Goal: Navigation & Orientation: Find specific page/section

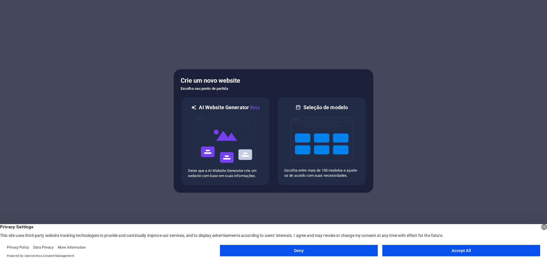
click at [448, 248] on button "Accept All" at bounding box center [461, 250] width 158 height 11
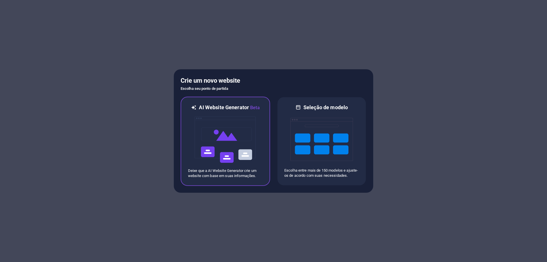
click at [237, 168] on p "Deixe que a AI Website Generator crie um website com base em suas informações." at bounding box center [225, 173] width 75 height 10
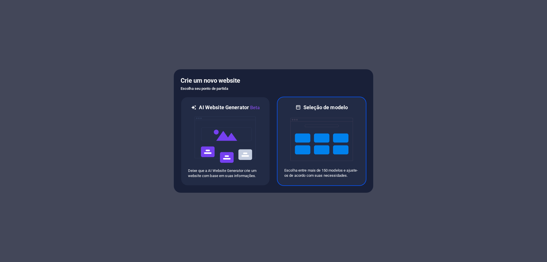
click at [322, 130] on img at bounding box center [321, 139] width 63 height 57
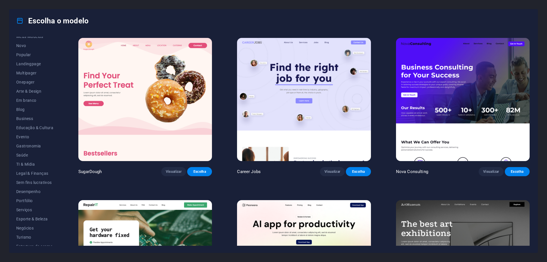
scroll to position [19, 0]
click at [26, 202] on span "Serviços" at bounding box center [34, 204] width 37 height 5
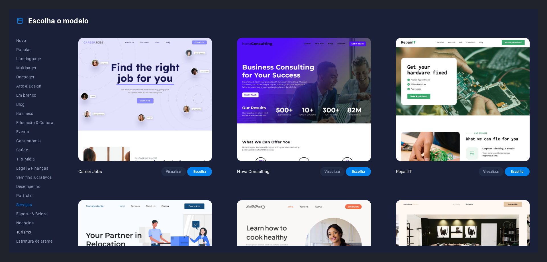
drag, startPoint x: 25, startPoint y: 209, endPoint x: 26, endPoint y: 234, distance: 24.8
click at [26, 234] on span "Turismo" at bounding box center [34, 231] width 37 height 5
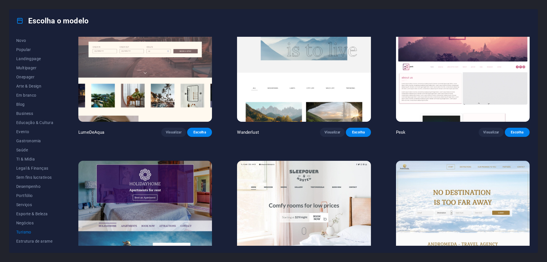
scroll to position [0, 0]
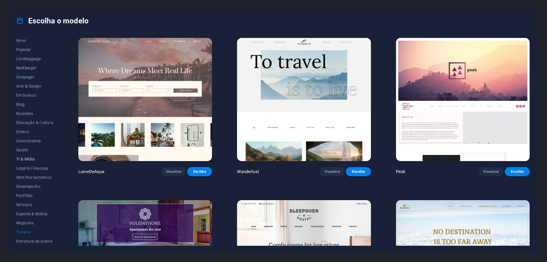
click at [30, 158] on span "TI & Mídia" at bounding box center [34, 159] width 37 height 5
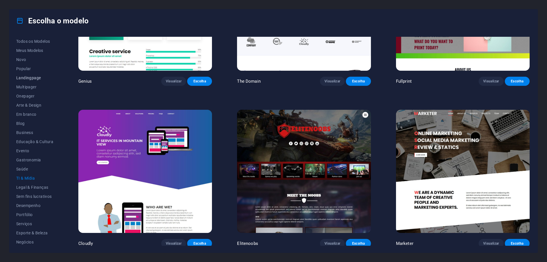
click at [25, 77] on span "Landingpage" at bounding box center [34, 77] width 37 height 5
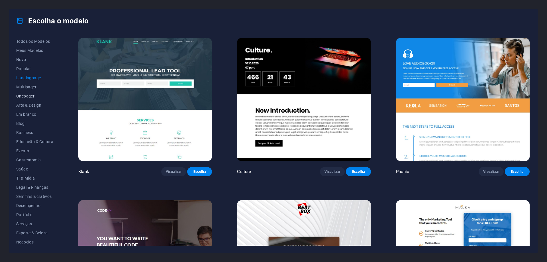
click at [30, 95] on span "Onepager" at bounding box center [34, 96] width 37 height 5
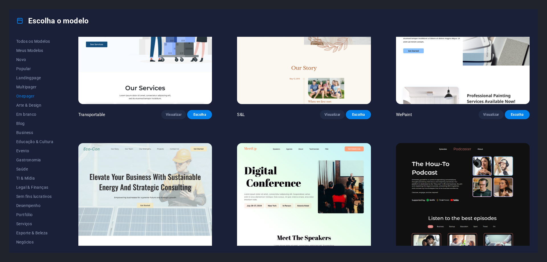
scroll to position [28, 0]
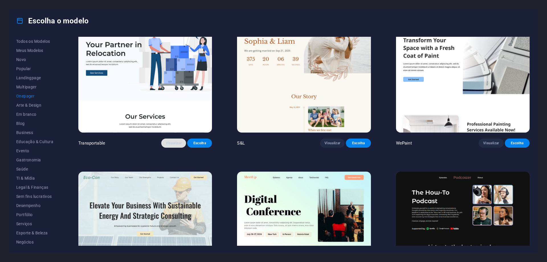
click at [172, 141] on span "Visualizar" at bounding box center [174, 143] width 16 height 5
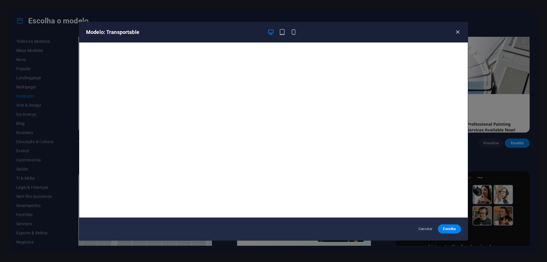
click at [456, 30] on icon "button" at bounding box center [457, 32] width 7 height 7
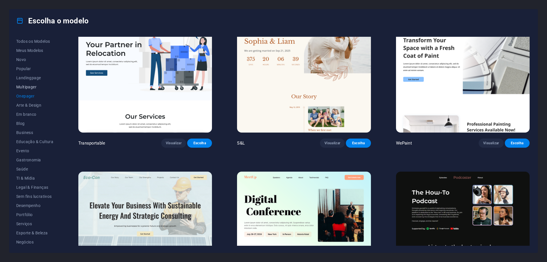
click at [33, 86] on span "Multipager" at bounding box center [34, 87] width 37 height 5
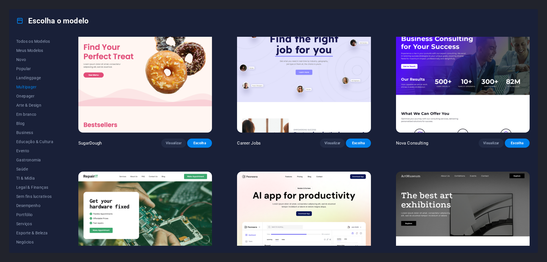
scroll to position [0, 0]
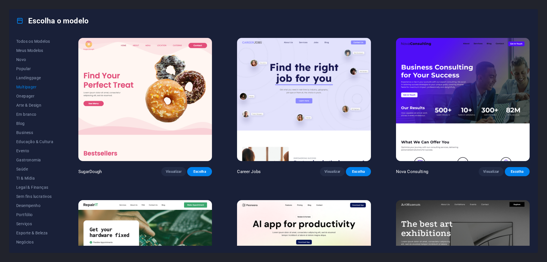
click at [140, 94] on img at bounding box center [145, 99] width 134 height 123
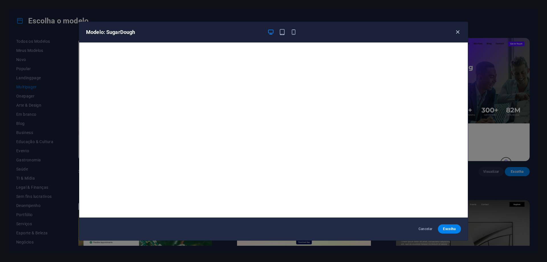
click at [459, 32] on icon "button" at bounding box center [457, 32] width 7 height 7
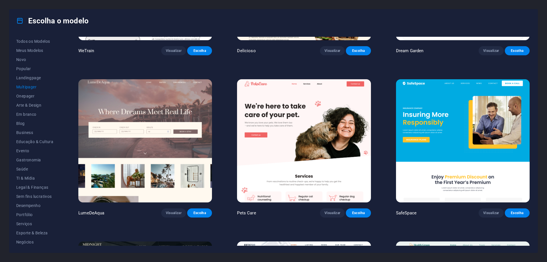
scroll to position [854, 0]
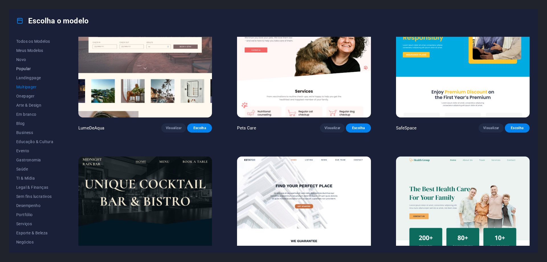
click at [25, 70] on span "Popular" at bounding box center [34, 68] width 37 height 5
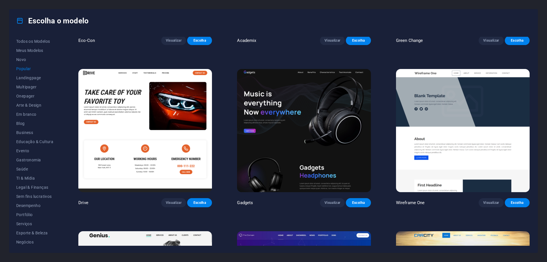
scroll to position [456, 0]
click at [268, 135] on img at bounding box center [304, 130] width 134 height 123
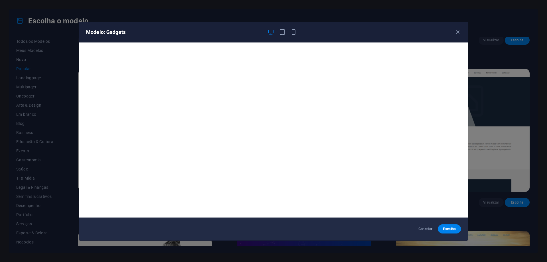
drag, startPoint x: 266, startPoint y: 135, endPoint x: 206, endPoint y: 35, distance: 116.5
click at [206, 35] on h6 "Modelo: Gadgets" at bounding box center [174, 32] width 177 height 7
click at [455, 31] on icon "button" at bounding box center [457, 32] width 7 height 7
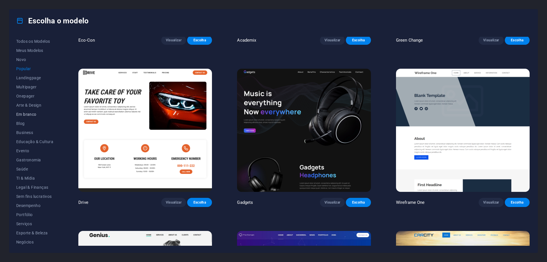
click at [28, 111] on button "Em branco" at bounding box center [34, 114] width 37 height 9
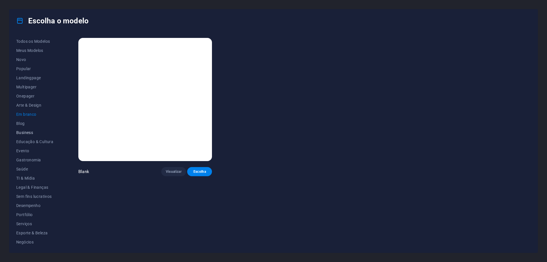
click at [28, 130] on span "Business" at bounding box center [34, 132] width 37 height 5
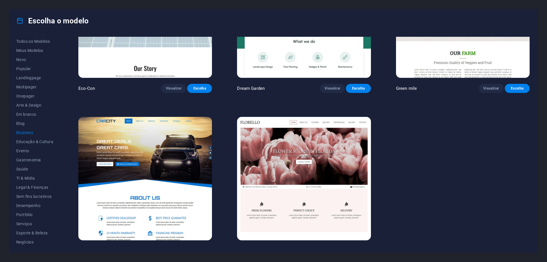
scroll to position [85, 0]
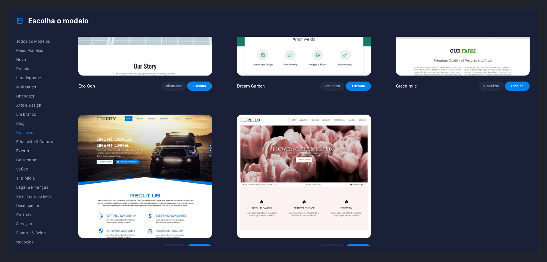
click at [25, 149] on span "Evento" at bounding box center [34, 150] width 37 height 5
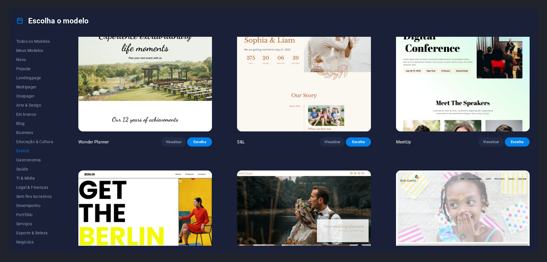
scroll to position [114, 0]
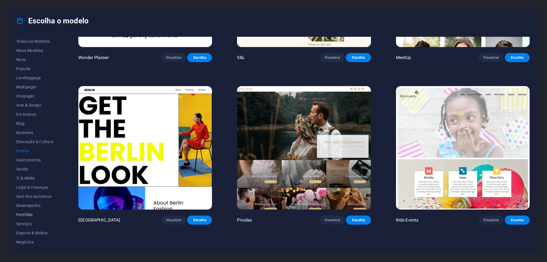
click at [28, 215] on span "Portfólio" at bounding box center [34, 214] width 37 height 5
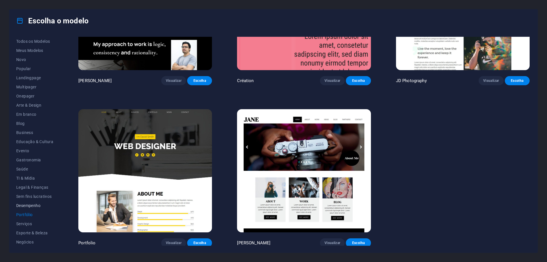
scroll to position [19, 0]
click at [37, 237] on button "Estrutura de arame" at bounding box center [34, 240] width 37 height 9
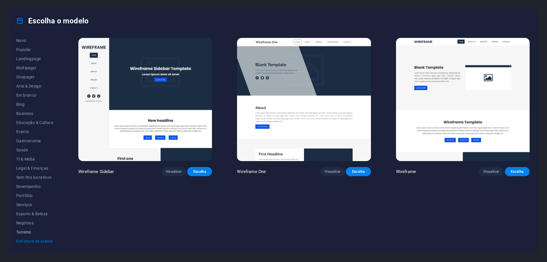
click at [34, 232] on span "Turismo" at bounding box center [34, 231] width 37 height 5
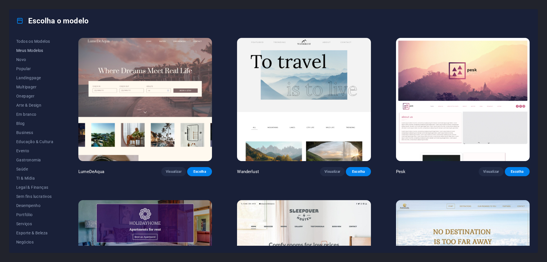
click at [28, 49] on span "Meus Modelos" at bounding box center [34, 50] width 37 height 5
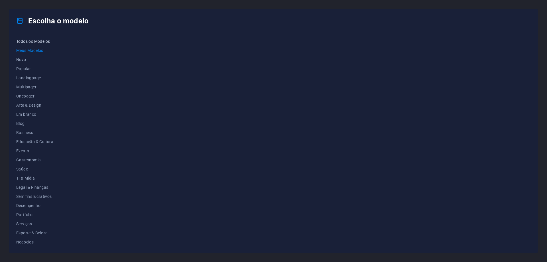
click at [31, 42] on span "Todos os Modelos" at bounding box center [34, 41] width 37 height 5
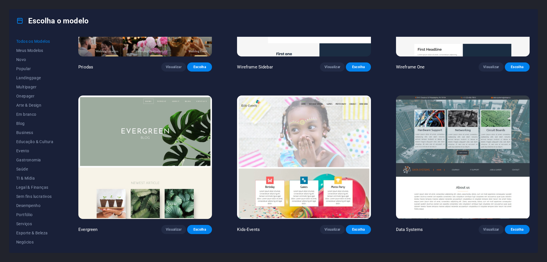
scroll to position [2932, 0]
